Goal: Check status: Check status

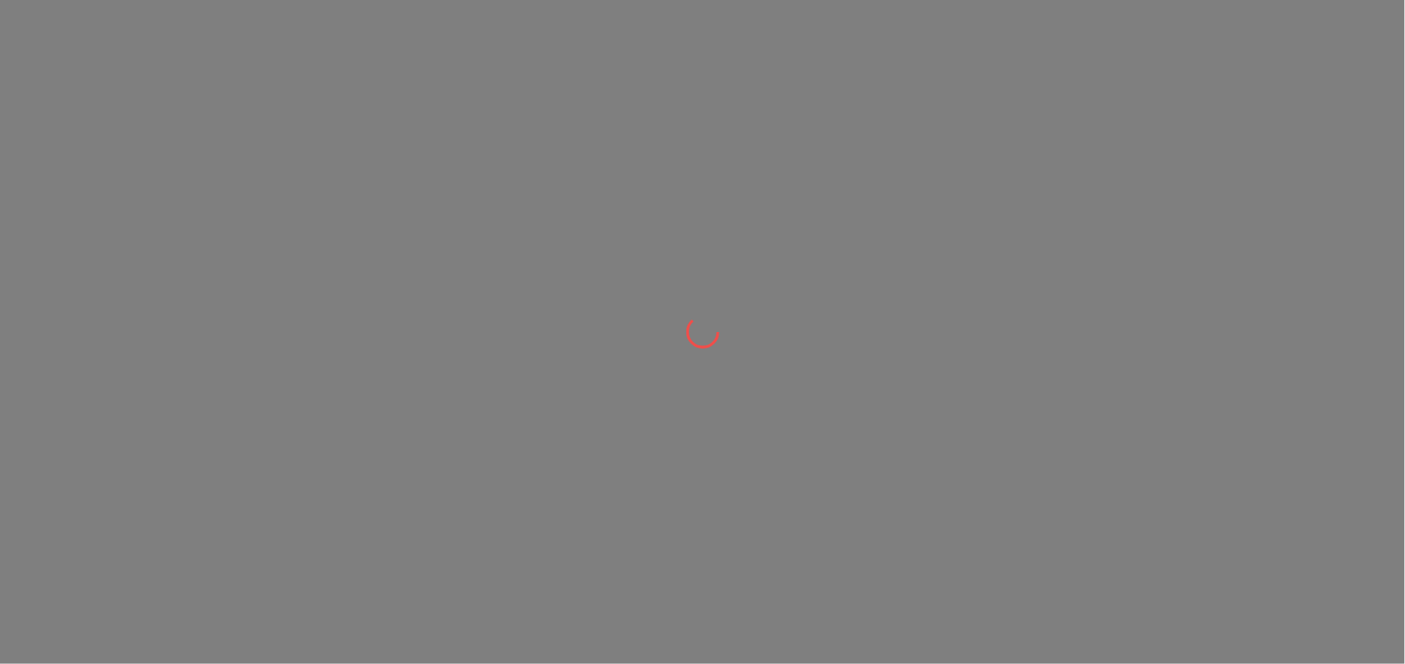
click at [735, 230] on div at bounding box center [702, 332] width 1405 height 664
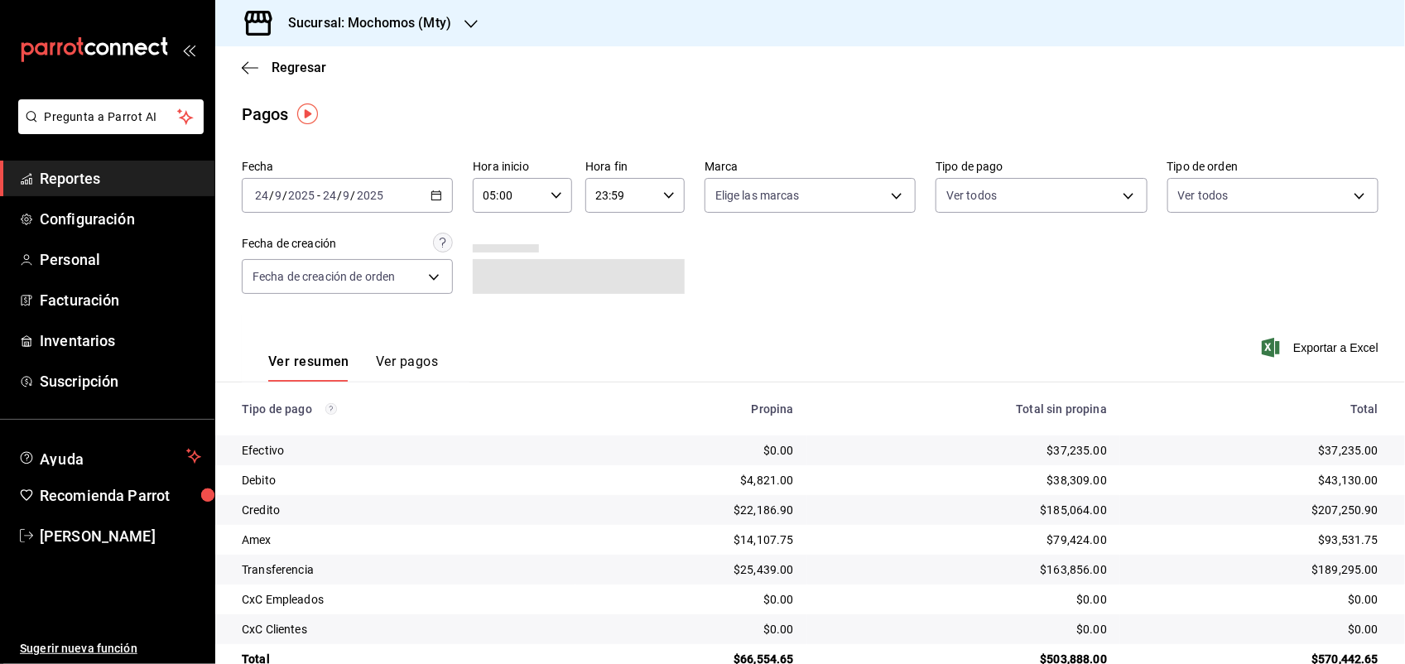
click at [573, 292] on span at bounding box center [578, 276] width 211 height 35
click at [552, 83] on div "Regresar" at bounding box center [810, 67] width 1190 height 42
click at [425, 142] on main "Regresar Pagos Fecha [DATE] [DATE] - [DATE] [DATE] Hora inicio 05:00 Hora inici…" at bounding box center [810, 373] width 1190 height 654
click at [446, 186] on div "[DATE] [DATE] - [DATE] [DATE]" at bounding box center [347, 195] width 211 height 35
click at [436, 193] on icon "button" at bounding box center [437, 196] width 12 height 12
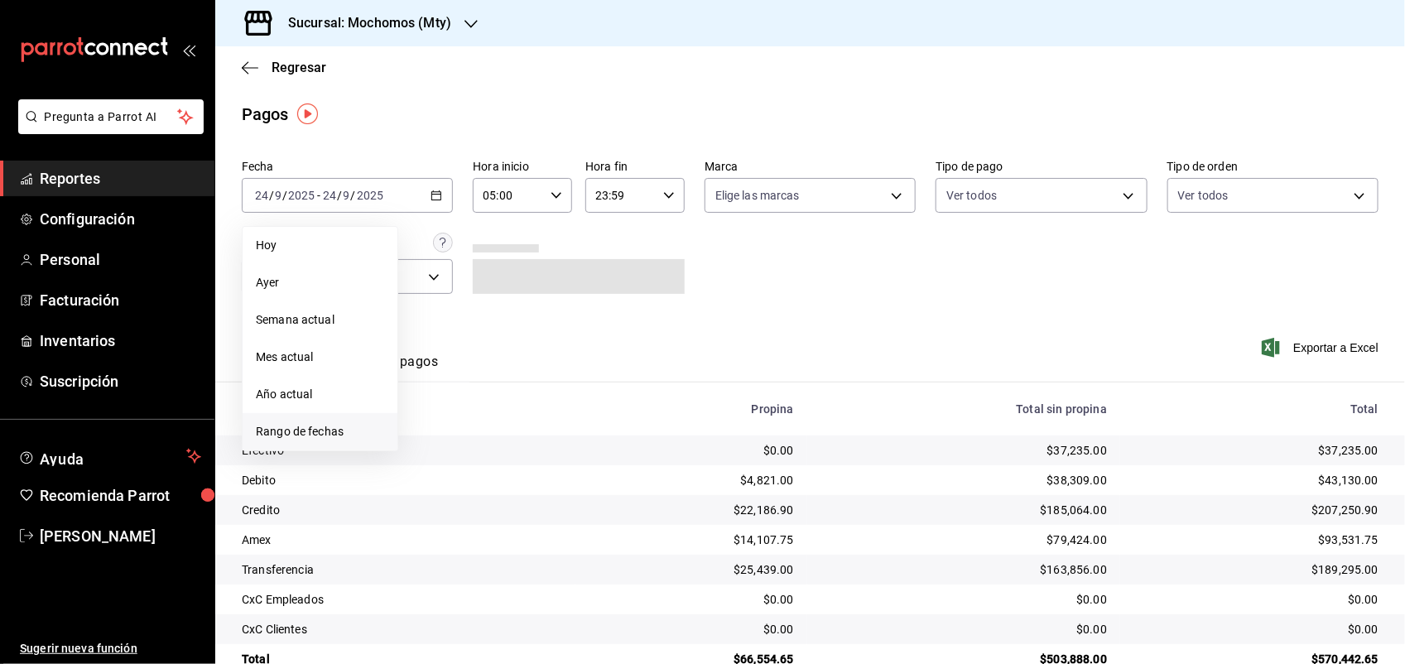
click at [327, 425] on span "Rango de fechas" at bounding box center [320, 431] width 128 height 17
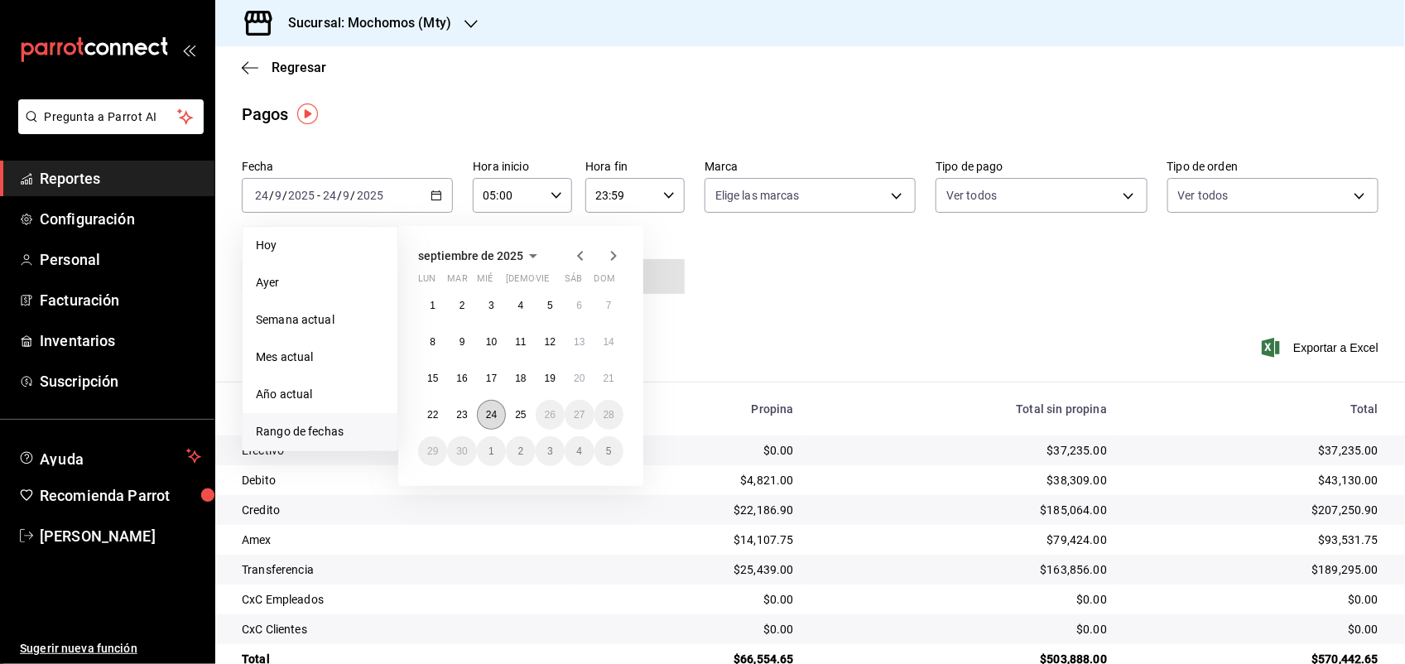
click at [487, 412] on abbr "24" at bounding box center [491, 415] width 11 height 12
click at [519, 412] on div "1 2 3 4 5 6 7 8 9 10 11 12 13 14 15 16 17 18 19 20 21 22 23 24 25 26 27 28 29 3…" at bounding box center [520, 379] width 205 height 176
click at [487, 410] on abbr "24" at bounding box center [491, 415] width 11 height 12
click at [519, 410] on abbr "25" at bounding box center [520, 415] width 11 height 12
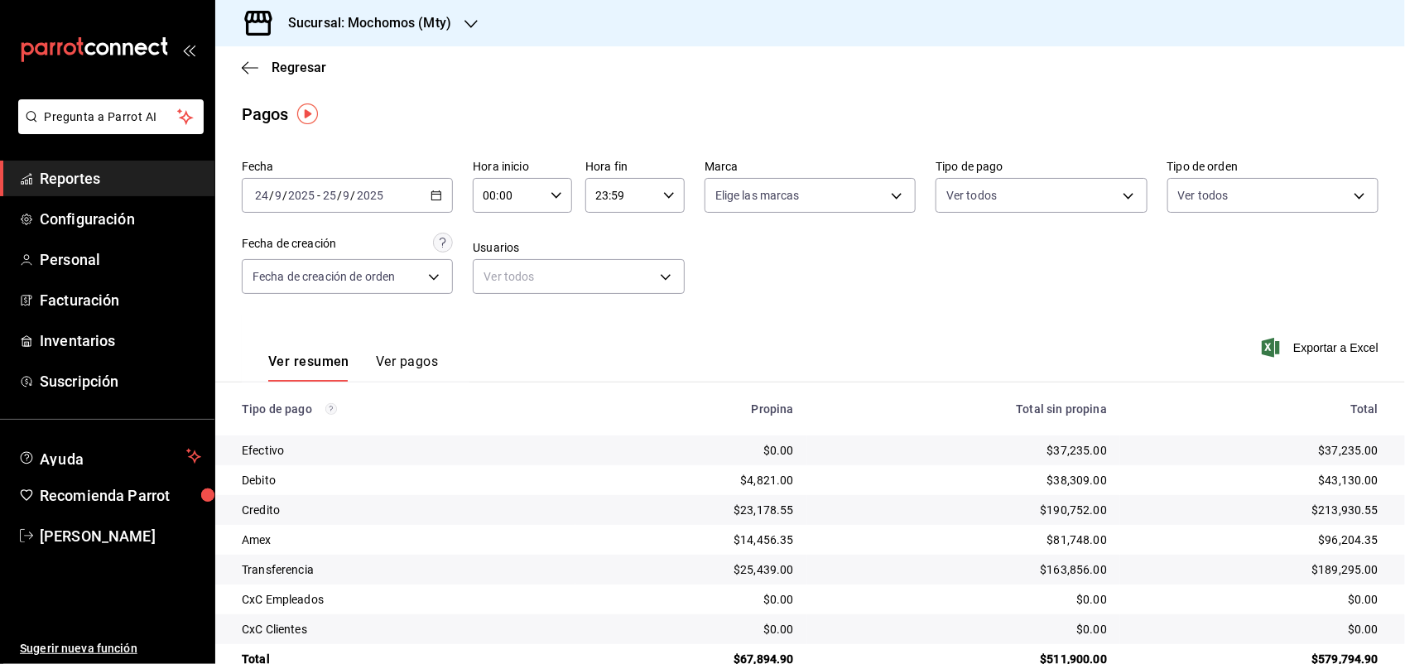
click at [690, 245] on div "Fecha [DATE] [DATE] - [DATE] [DATE] Hora inicio 00:00 Hora inicio Hora fin 23:5…" at bounding box center [810, 233] width 1137 height 161
click at [545, 203] on div "00:00 Hora inicio" at bounding box center [522, 195] width 99 height 35
click at [508, 229] on button "05" at bounding box center [495, 229] width 42 height 33
type input "05:00"
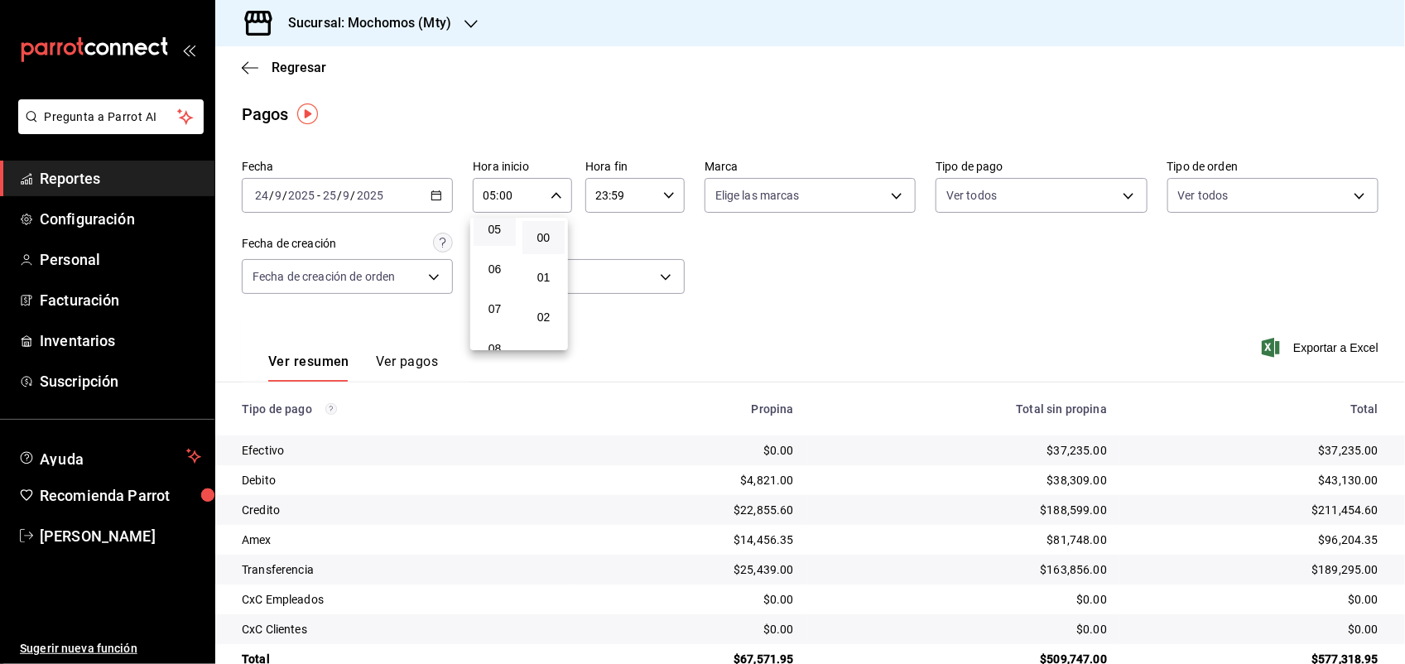
click at [667, 192] on div at bounding box center [702, 332] width 1405 height 664
click at [762, 251] on div "Fecha [DATE] [DATE] - [DATE] [DATE] Hora inicio 05:00 Hora inicio Hora fin 23:5…" at bounding box center [810, 233] width 1137 height 161
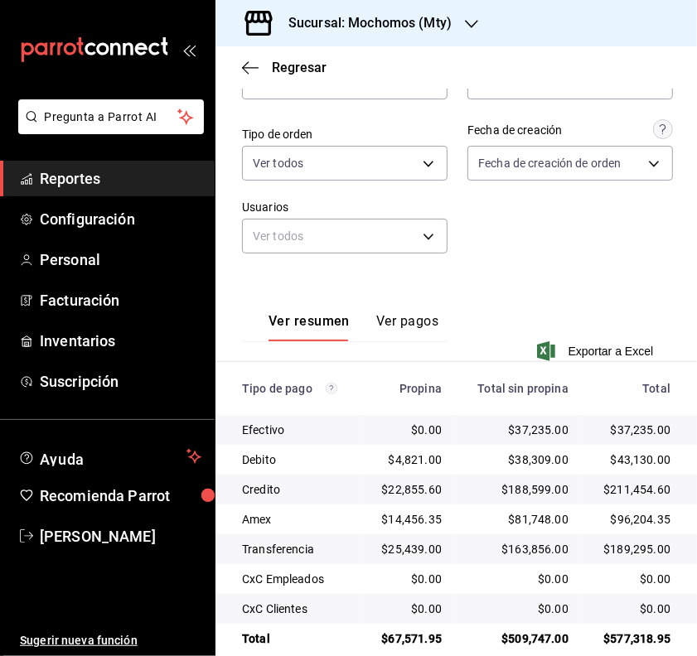
scroll to position [211, 0]
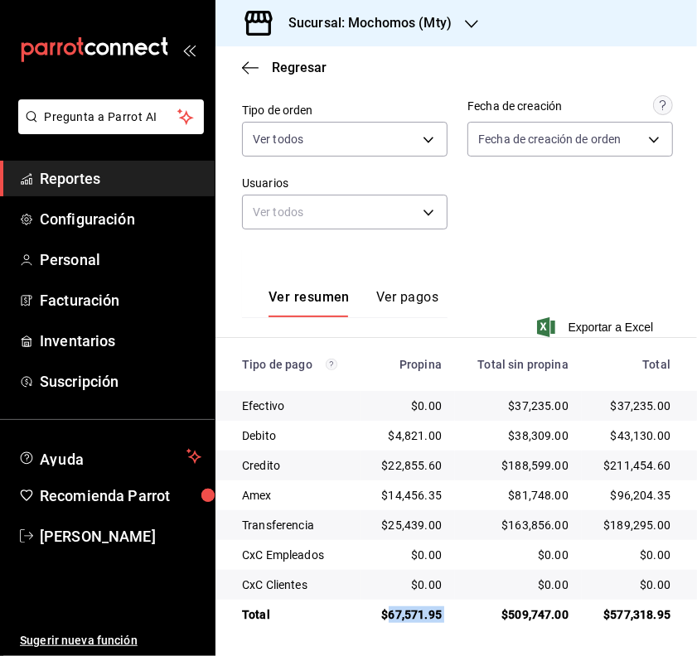
drag, startPoint x: 451, startPoint y: 622, endPoint x: 378, endPoint y: 626, distance: 73.0
click at [378, 626] on tr "Total $67,571.95 $509,747.00 $577,318.95" at bounding box center [455, 615] width 481 height 30
